Goal: Task Accomplishment & Management: Manage account settings

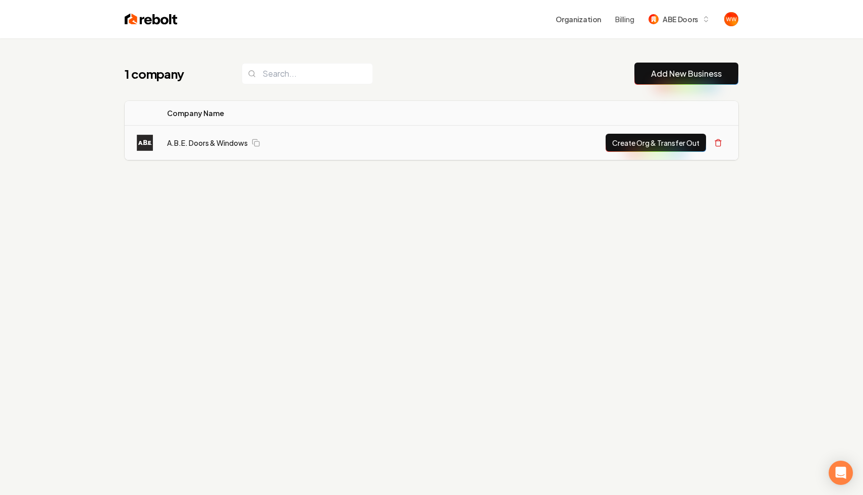
click at [203, 133] on td "A.B.E. Doors & Windows" at bounding box center [285, 143] width 252 height 35
click at [199, 140] on link "A.B.E. Doors & Windows" at bounding box center [207, 143] width 81 height 10
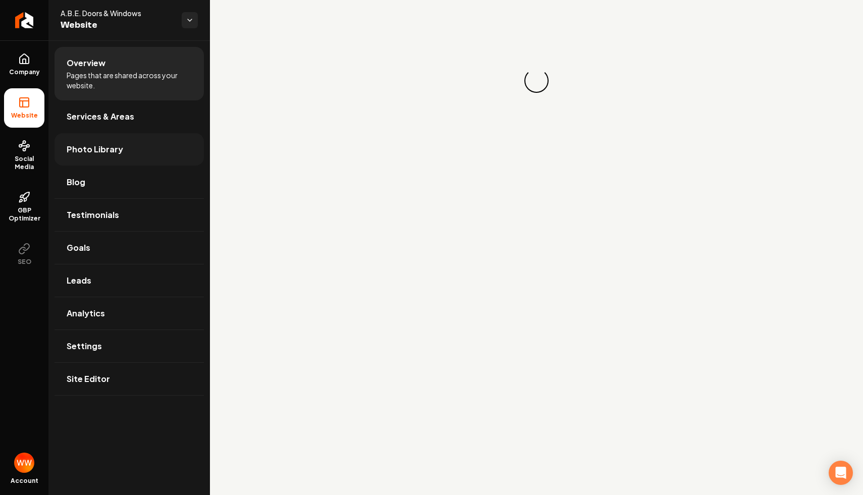
click at [157, 149] on link "Photo Library" at bounding box center [128, 149] width 149 height 32
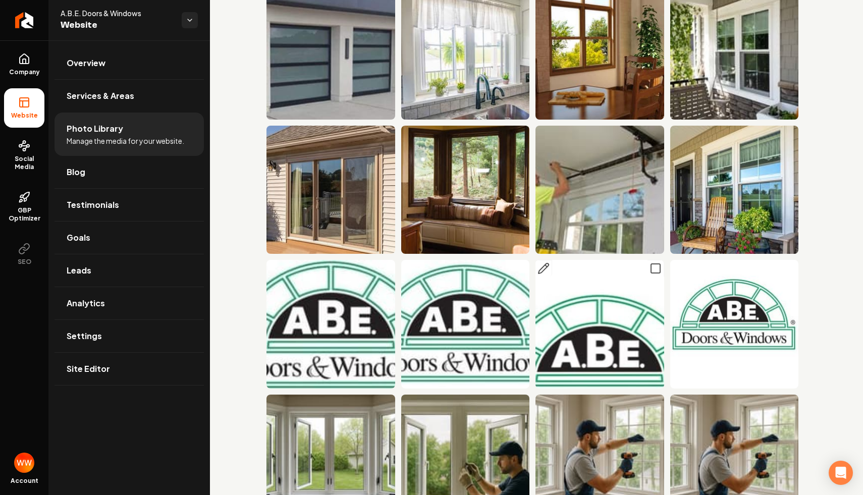
scroll to position [401, 0]
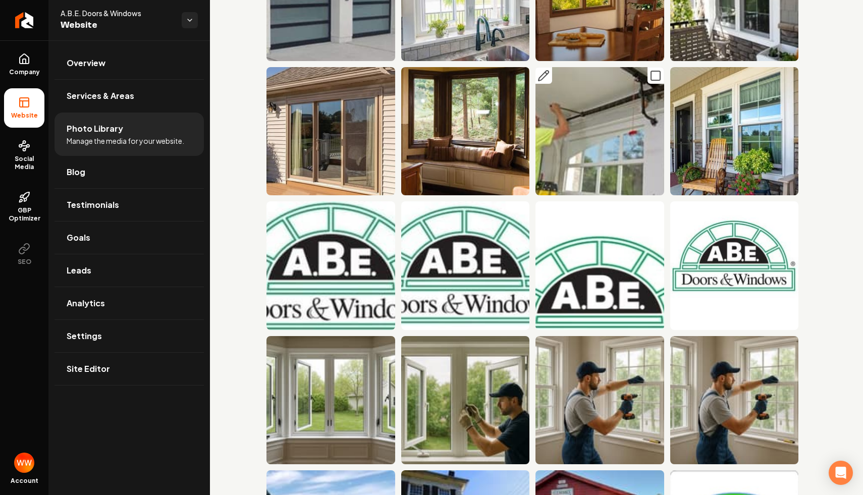
click at [538, 71] on icon "Main content area" at bounding box center [543, 76] width 12 height 12
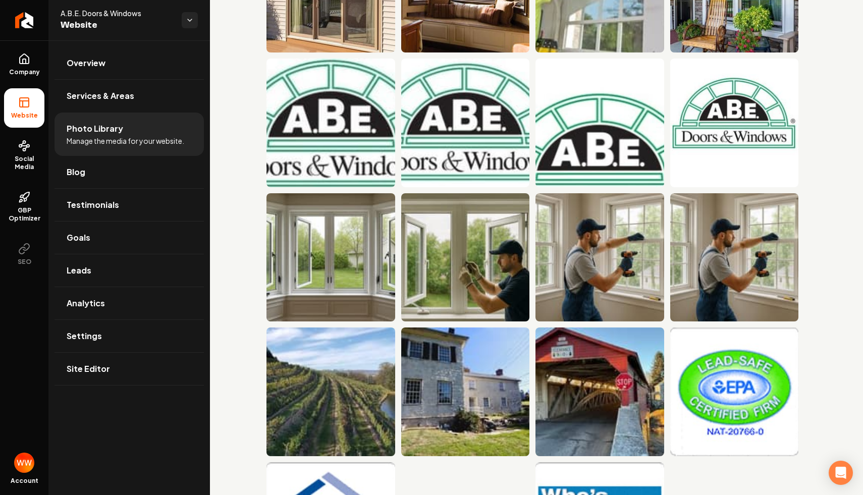
scroll to position [545, 0]
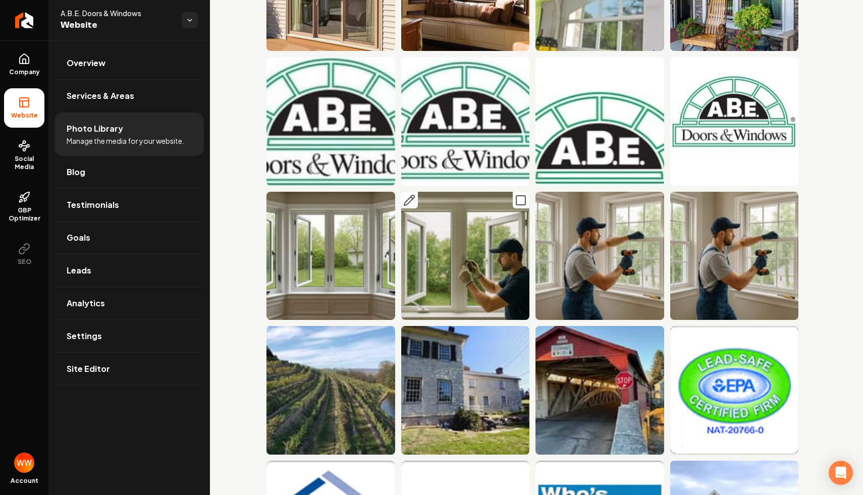
click at [403, 193] on button "Main content area" at bounding box center [409, 200] width 17 height 17
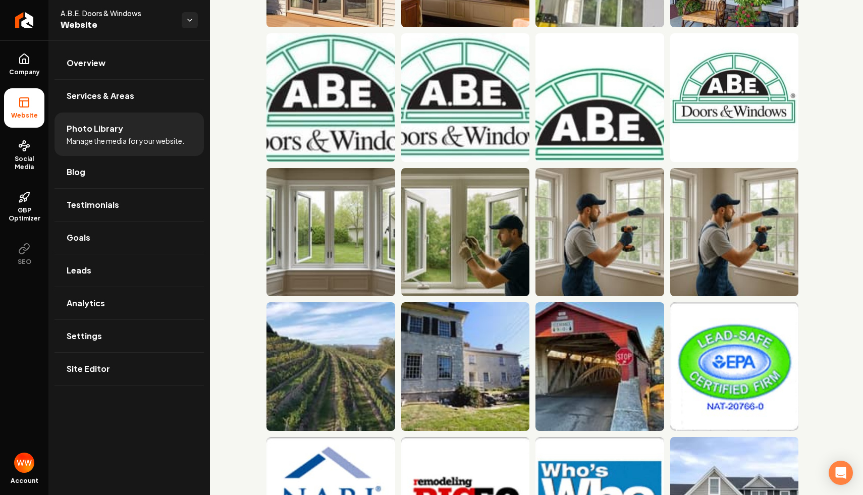
scroll to position [378, 0]
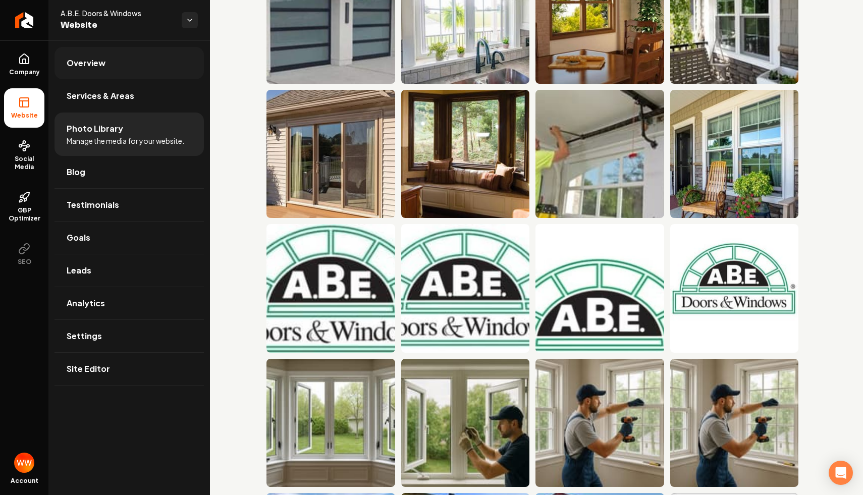
click at [145, 57] on link "Overview" at bounding box center [128, 63] width 149 height 32
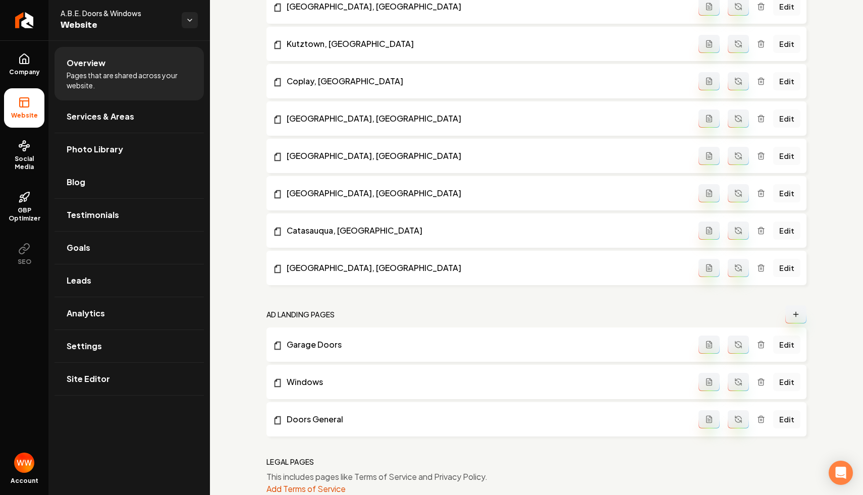
scroll to position [1315, 0]
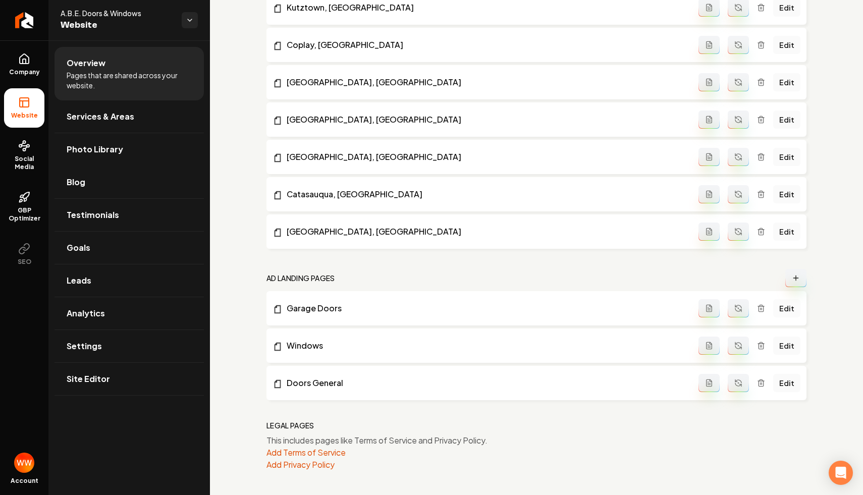
click at [799, 305] on link "Edit" at bounding box center [786, 308] width 27 height 18
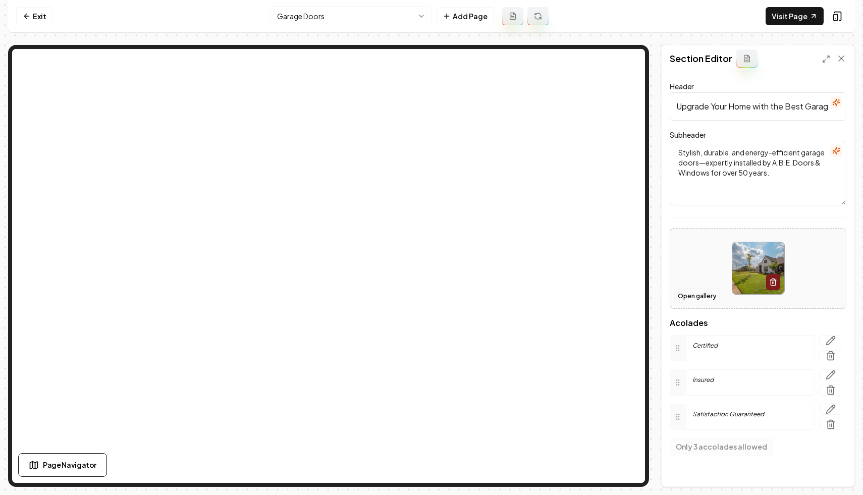
click at [707, 298] on button "Open gallery" at bounding box center [696, 296] width 45 height 16
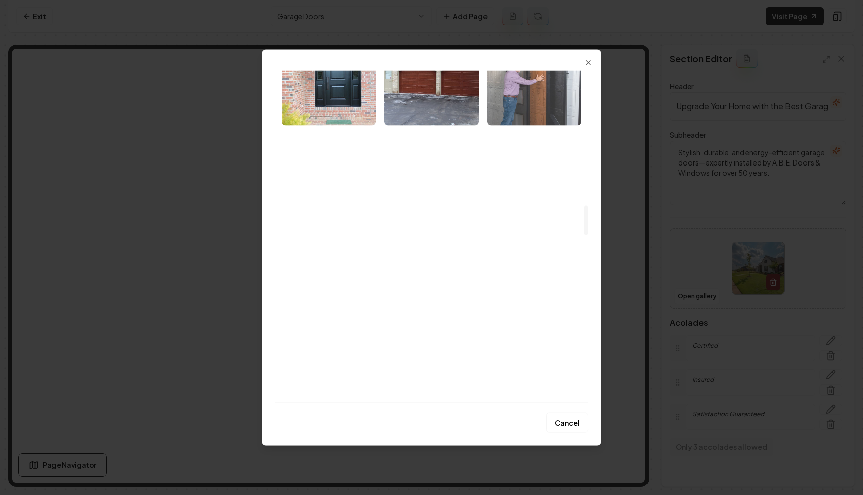
scroll to position [1541, 0]
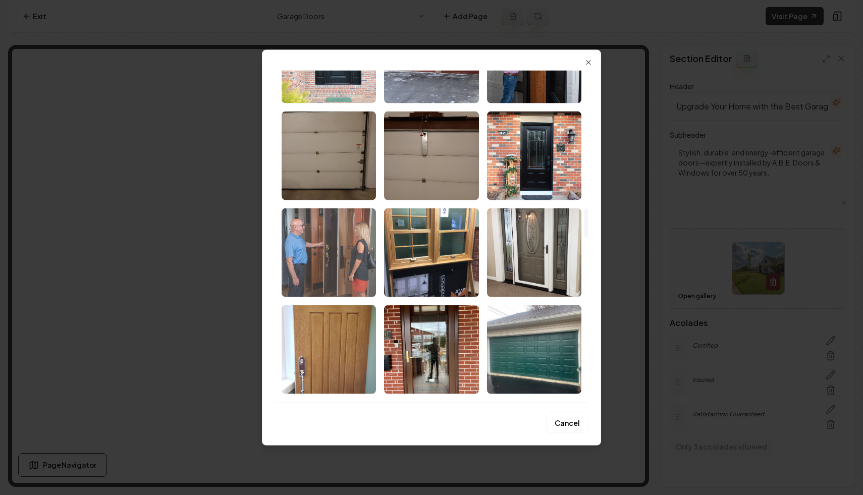
click at [301, 238] on img "Select image image_6836736e432c4764165f261c.jpeg" at bounding box center [328, 252] width 94 height 89
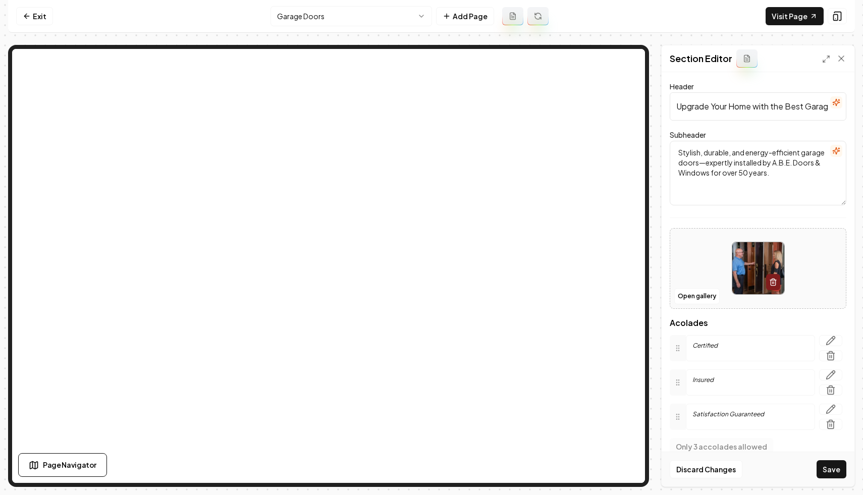
scroll to position [40, 0]
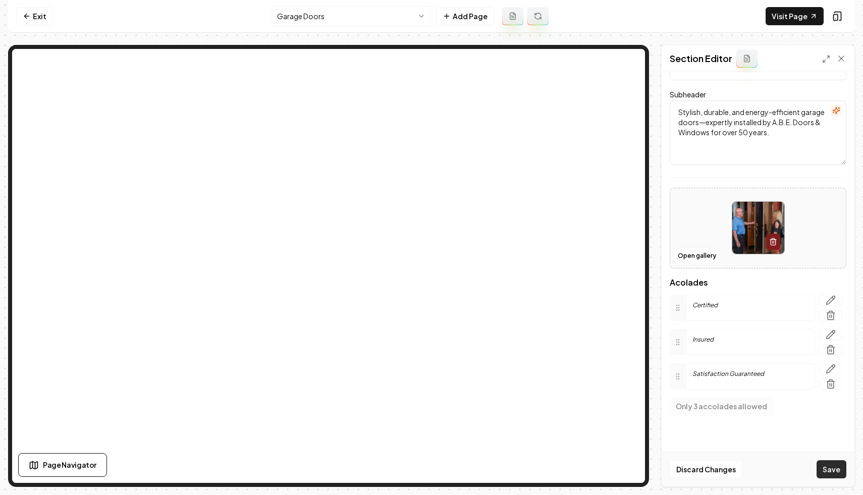
click at [834, 473] on button "Save" at bounding box center [831, 469] width 30 height 18
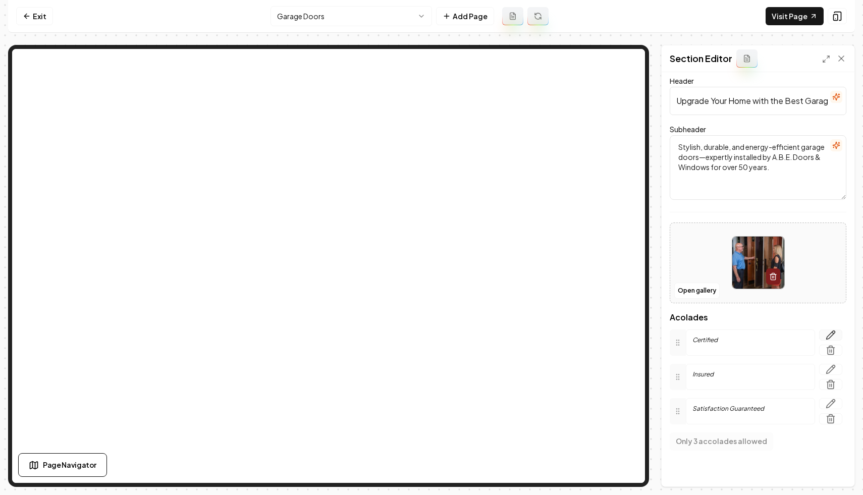
click at [833, 336] on icon "button" at bounding box center [830, 335] width 10 height 10
click at [750, 373] on textarea "Certified" at bounding box center [759, 380] width 159 height 65
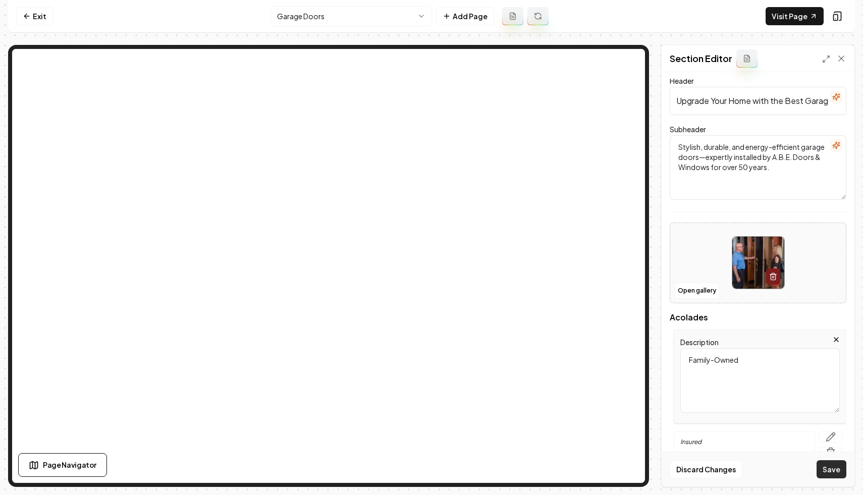
type textarea "Family-Owned"
click at [833, 472] on button "Save" at bounding box center [831, 469] width 30 height 18
click at [798, 15] on link "Visit Page" at bounding box center [794, 16] width 58 height 18
click at [345, 17] on html "Computer Required This feature is only available on a computer. Please switch t…" at bounding box center [431, 247] width 863 height 495
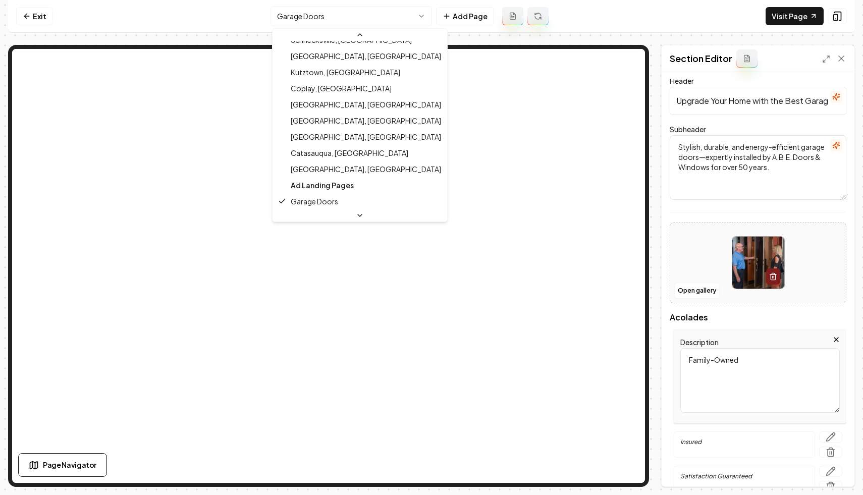
scroll to position [534, 0]
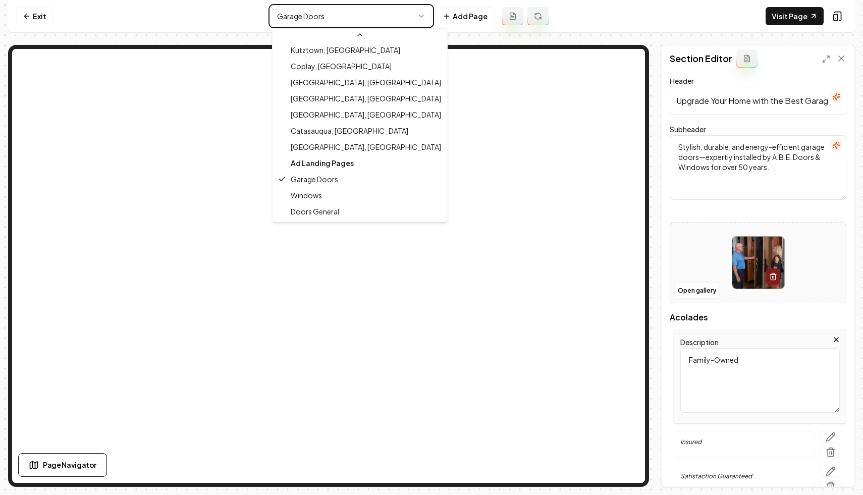
click at [224, 12] on html "Computer Required This feature is only available on a computer. Please switch t…" at bounding box center [431, 247] width 863 height 495
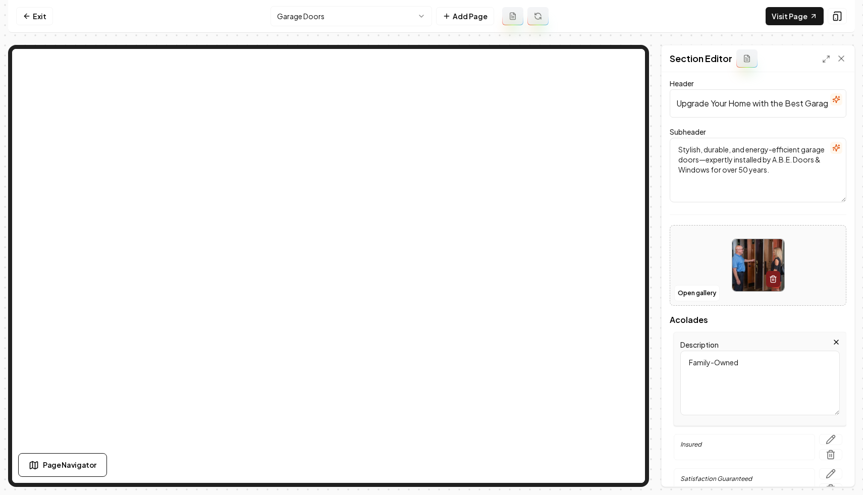
scroll to position [0, 0]
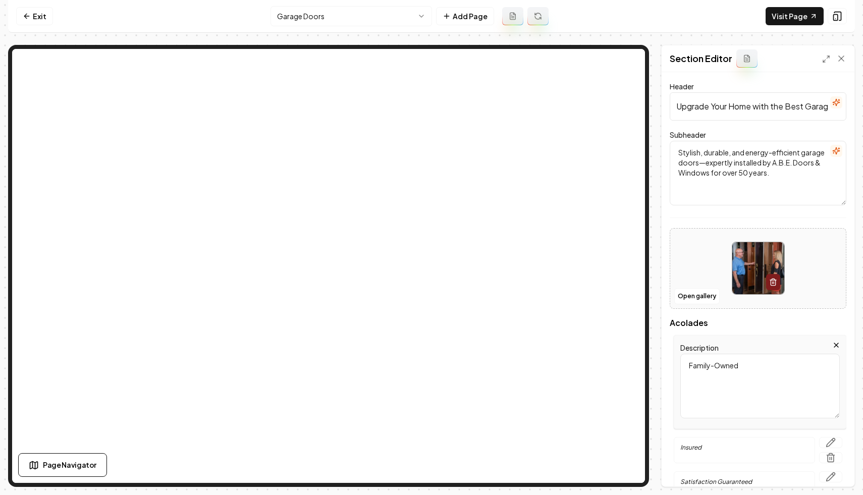
click at [741, 122] on form "Header Upgrade Your Home with the Best Garage Doors in the [GEOGRAPHIC_DATA] Su…" at bounding box center [757, 316] width 177 height 464
click at [742, 120] on input "Upgrade Your Home with the Best Garage Doors in the [GEOGRAPHIC_DATA]" at bounding box center [757, 106] width 177 height 28
click at [747, 112] on input "Upgrade Your Home with the Best Garage Doors in the [GEOGRAPHIC_DATA]" at bounding box center [757, 106] width 177 height 28
click at [746, 106] on input "Upgrade Your Home with the Best Garage Doors in the [GEOGRAPHIC_DATA]" at bounding box center [757, 106] width 177 height 28
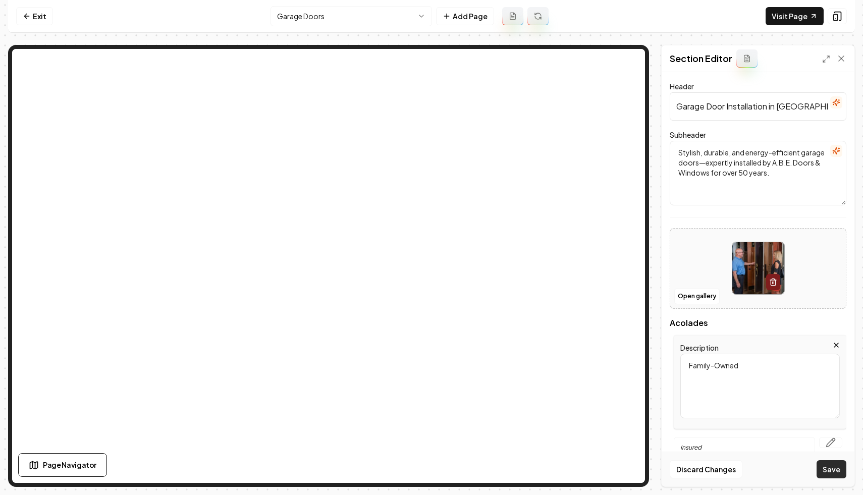
type input "Garage Door Installation in [GEOGRAPHIC_DATA]"
click at [824, 461] on button "Save" at bounding box center [831, 469] width 30 height 18
click at [809, 15] on icon at bounding box center [813, 16] width 8 height 8
